Goal: Check status: Check status

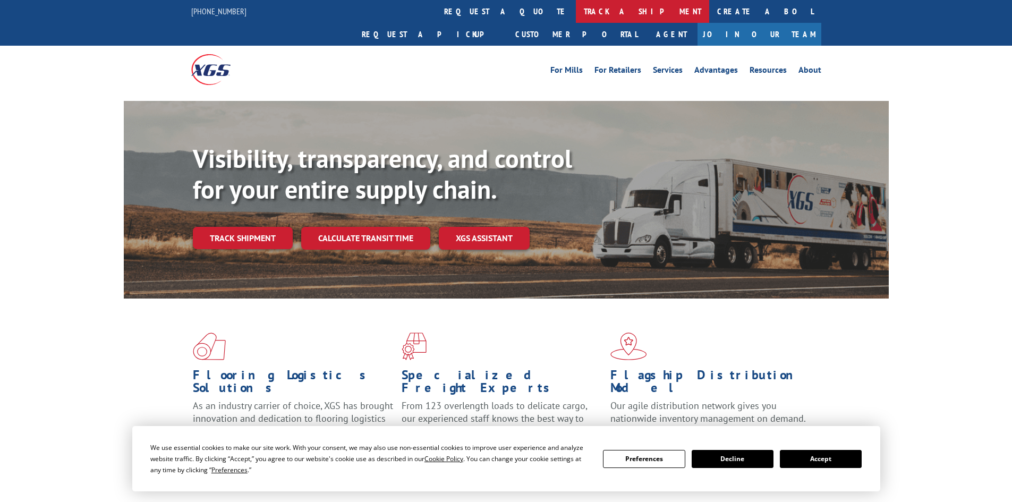
click at [576, 10] on link "track a shipment" at bounding box center [642, 11] width 133 height 23
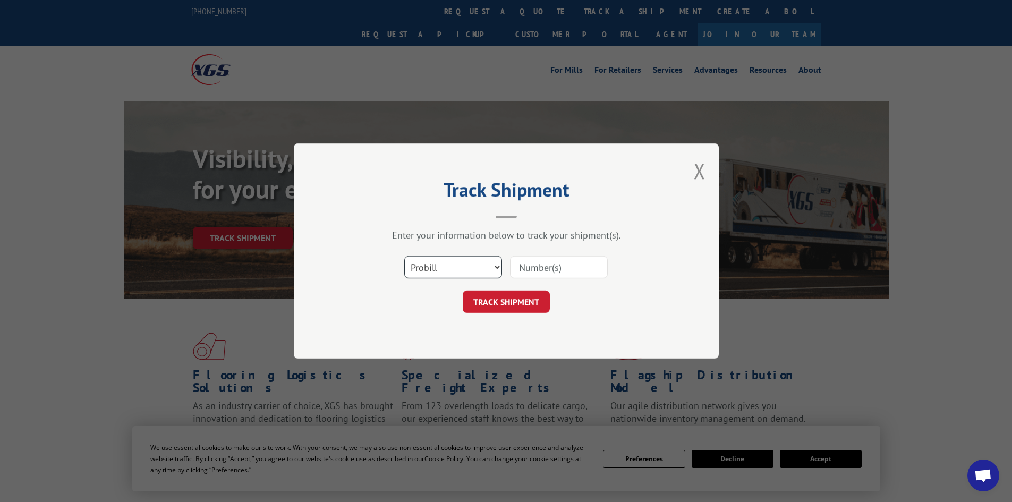
click at [480, 260] on select "Select category... Probill BOL PO" at bounding box center [453, 267] width 98 height 22
select select "bol"
click at [404, 256] on select "Select category... Probill BOL PO" at bounding box center [453, 267] width 98 height 22
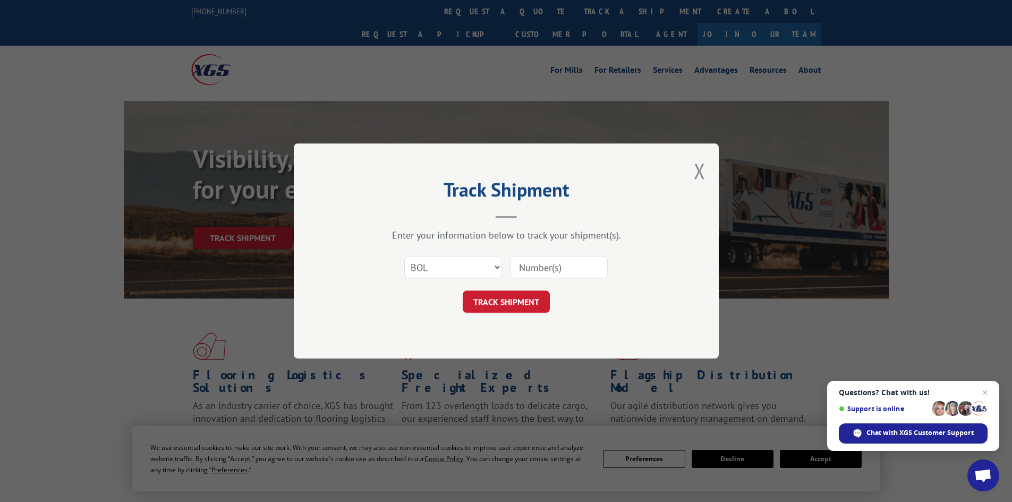
click at [537, 265] on input at bounding box center [559, 267] width 98 height 22
paste input "5179938"
type input "5179938"
click at [506, 297] on button "TRACK SHIPMENT" at bounding box center [506, 302] width 87 height 22
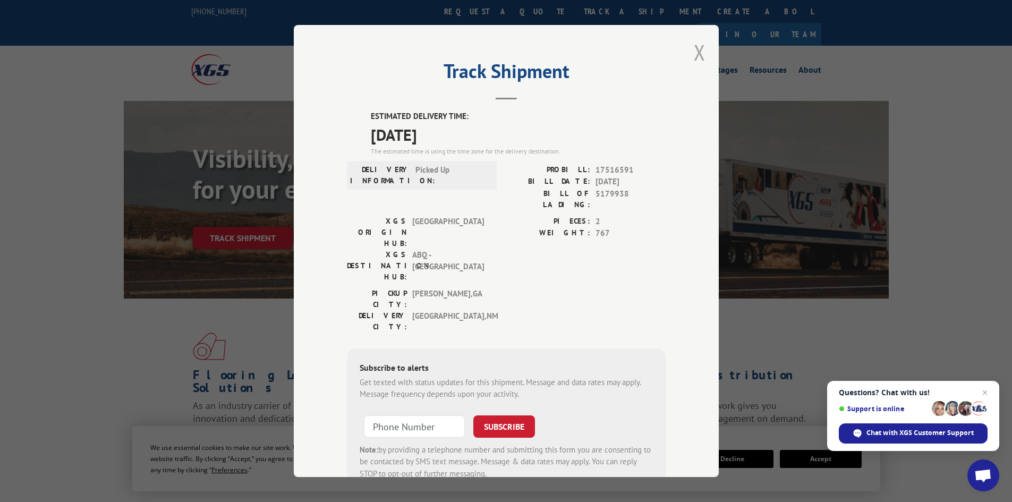
click at [697, 46] on button "Close modal" at bounding box center [700, 52] width 12 height 28
